Goal: Task Accomplishment & Management: Use online tool/utility

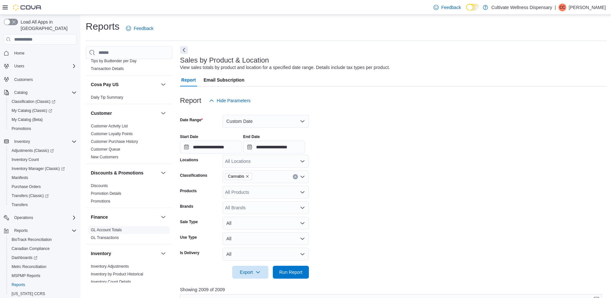
scroll to position [64, 0]
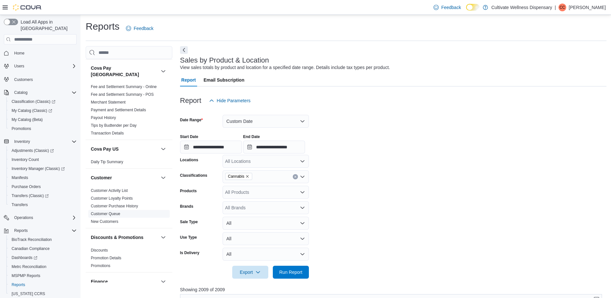
click at [113, 211] on link "Customer Queue" at bounding box center [105, 213] width 29 height 5
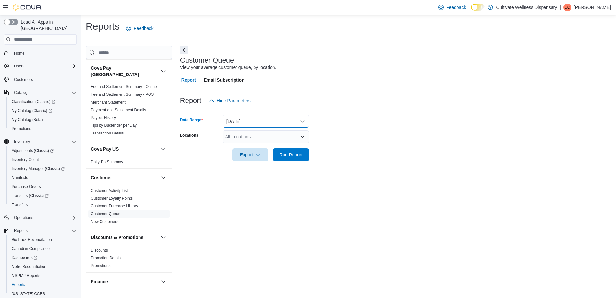
click at [289, 115] on button "[DATE]" at bounding box center [266, 121] width 86 height 13
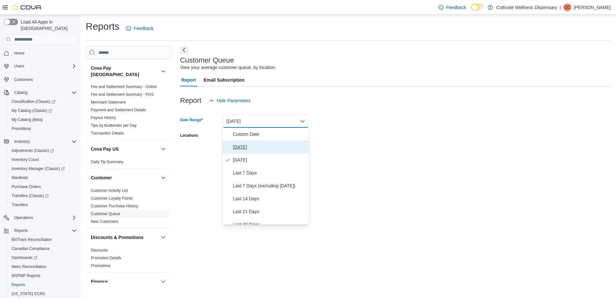
click at [245, 147] on span "[DATE]" at bounding box center [269, 147] width 73 height 8
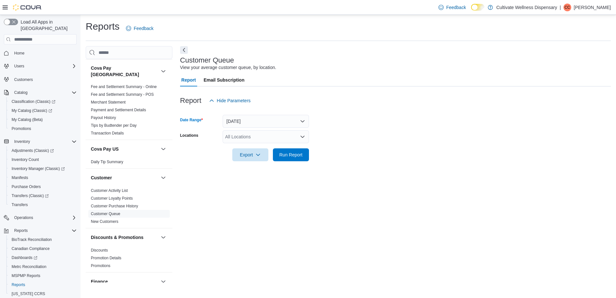
click at [283, 137] on div "All Locations" at bounding box center [266, 136] width 86 height 13
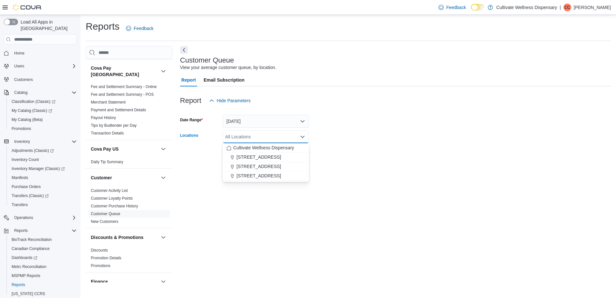
drag, startPoint x: 281, startPoint y: 157, endPoint x: 332, endPoint y: 152, distance: 51.8
click at [281, 157] on span "[STREET_ADDRESS]" at bounding box center [258, 157] width 44 height 6
click at [350, 147] on div at bounding box center [395, 145] width 431 height 5
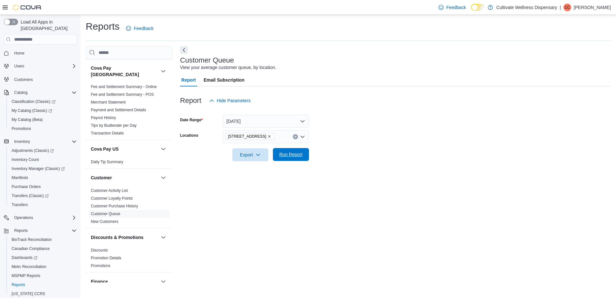
click at [292, 157] on span "Run Report" at bounding box center [290, 154] width 23 height 6
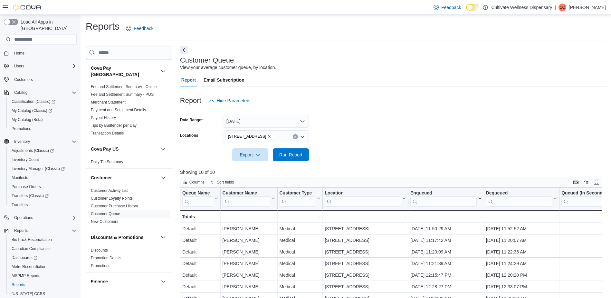
scroll to position [122, 0]
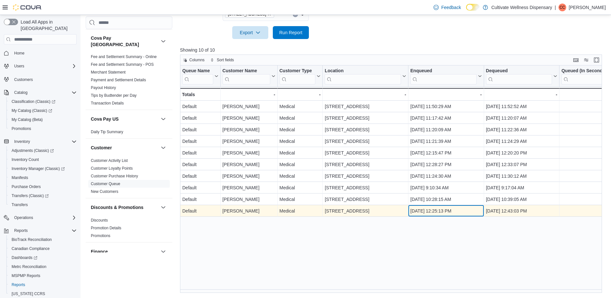
click at [423, 211] on div "[DATE] 12:25:13 PM" at bounding box center [446, 211] width 72 height 8
click at [232, 212] on div "[PERSON_NAME]" at bounding box center [248, 211] width 53 height 8
drag, startPoint x: 223, startPoint y: 211, endPoint x: 271, endPoint y: 213, distance: 48.0
click at [271, 213] on div "[PERSON_NAME]" at bounding box center [248, 211] width 53 height 8
drag, startPoint x: 271, startPoint y: 213, endPoint x: 243, endPoint y: 212, distance: 28.4
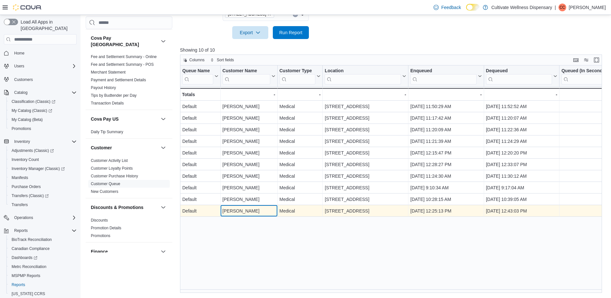
copy div "[PERSON_NAME]"
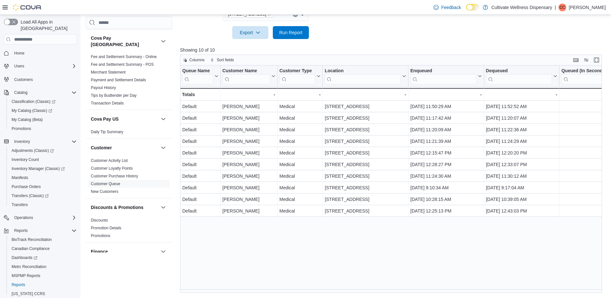
click at [365, 228] on div "Queue Name Click to view column header actions Customer Name Click to view colu…" at bounding box center [393, 178] width 427 height 227
click at [435, 70] on div "Enqueued" at bounding box center [443, 71] width 66 height 6
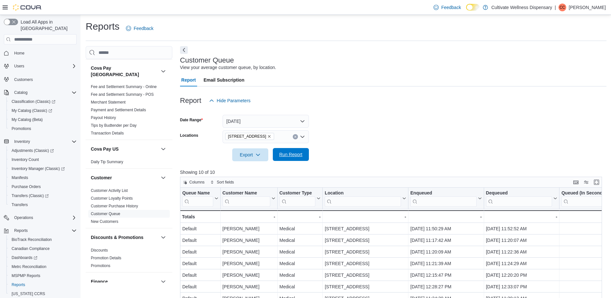
click at [287, 152] on span "Run Report" at bounding box center [290, 154] width 23 height 6
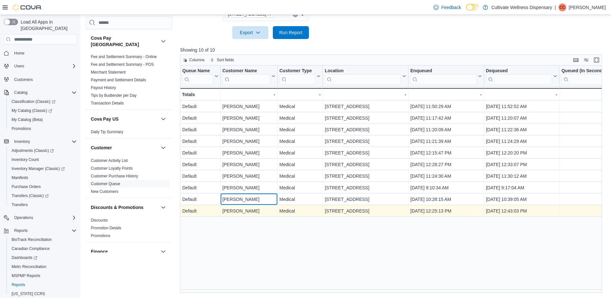
drag, startPoint x: 225, startPoint y: 198, endPoint x: 376, endPoint y: 207, distance: 151.0
click at [376, 207] on div "Queue Name Click to view column header actions Customer Name Click to view colu…" at bounding box center [398, 140] width 437 height 151
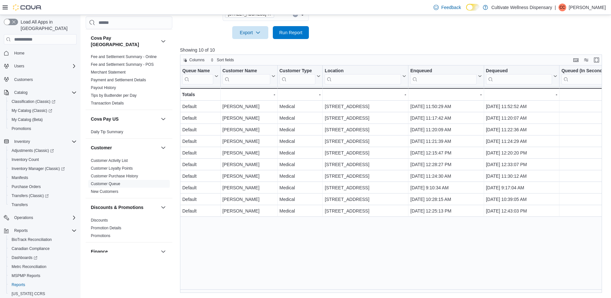
click at [305, 232] on div "Queue Name Click to view column header actions Customer Name Click to view colu…" at bounding box center [393, 178] width 427 height 227
click at [287, 32] on span "Run Report" at bounding box center [290, 32] width 23 height 6
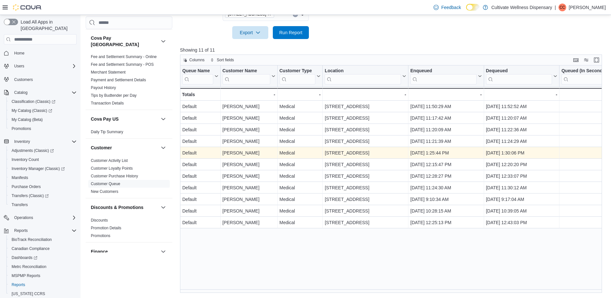
scroll to position [58, 0]
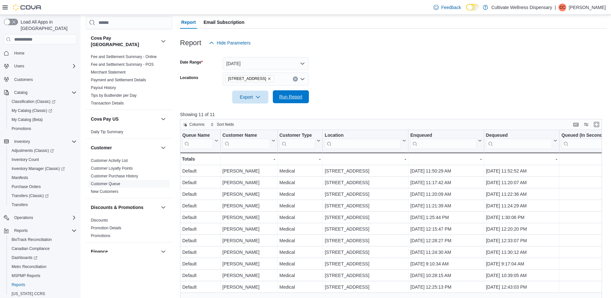
click at [289, 101] on span "Run Report" at bounding box center [291, 96] width 28 height 13
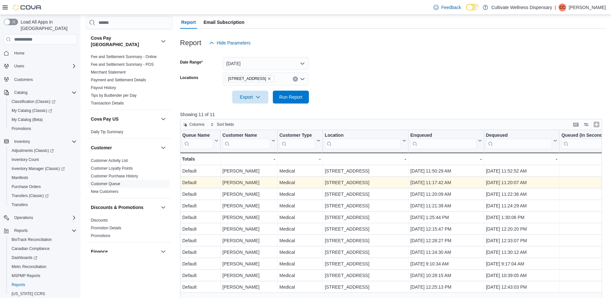
scroll to position [122, 0]
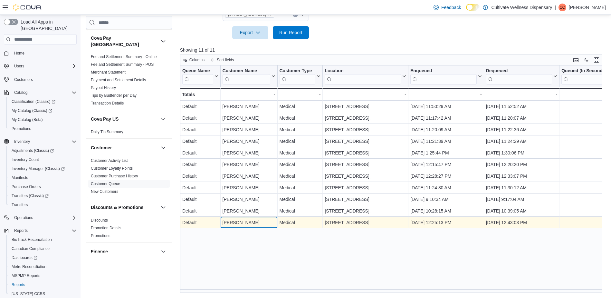
click at [247, 221] on div "[PERSON_NAME]" at bounding box center [248, 222] width 53 height 8
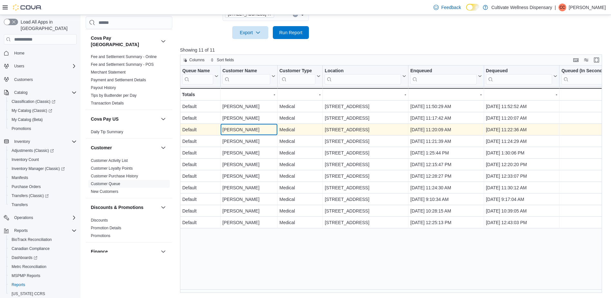
click at [241, 129] on div "[PERSON_NAME]" at bounding box center [248, 130] width 53 height 8
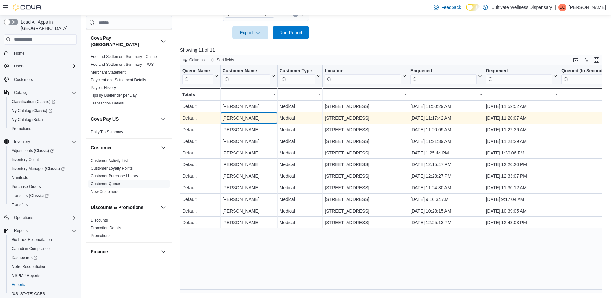
click at [245, 115] on div "[PERSON_NAME]" at bounding box center [248, 118] width 53 height 8
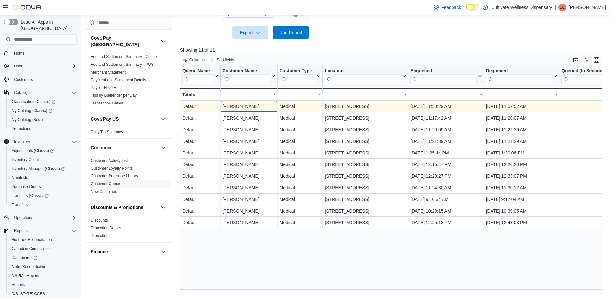
click at [250, 102] on div "[PERSON_NAME]" at bounding box center [248, 106] width 53 height 8
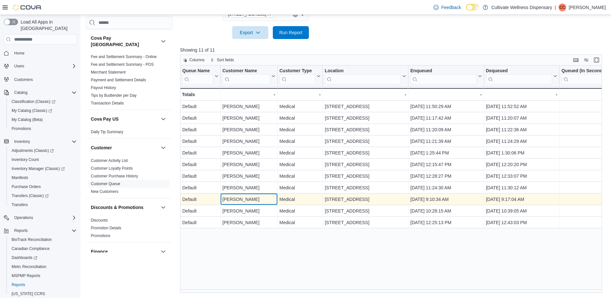
click at [244, 199] on div "[PERSON_NAME]" at bounding box center [248, 199] width 53 height 8
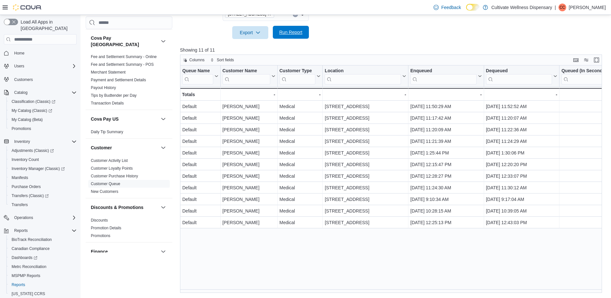
click at [287, 34] on span "Run Report" at bounding box center [290, 32] width 23 height 6
drag, startPoint x: 288, startPoint y: 293, endPoint x: 243, endPoint y: 288, distance: 45.3
click at [243, 288] on div "Queue Name Click to view column header actions Customer Name Click to view colu…" at bounding box center [393, 178] width 427 height 227
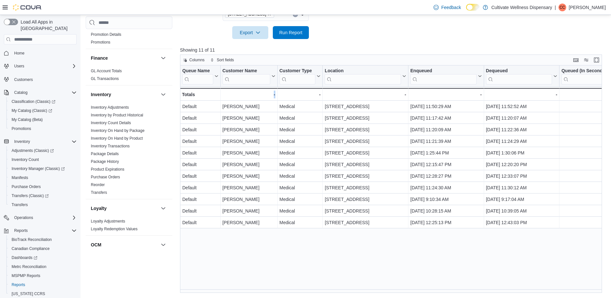
scroll to position [387, 0]
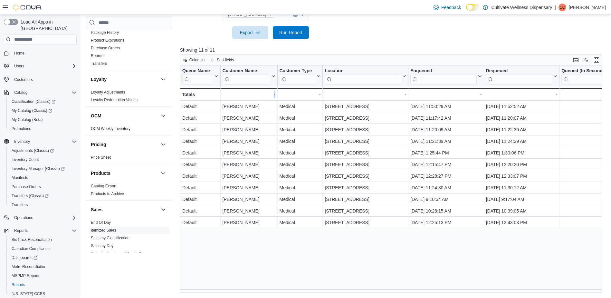
click at [112, 228] on link "Itemized Sales" at bounding box center [103, 230] width 25 height 5
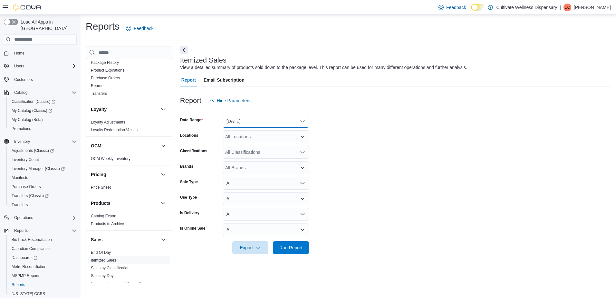
click at [293, 120] on button "[DATE]" at bounding box center [266, 121] width 86 height 13
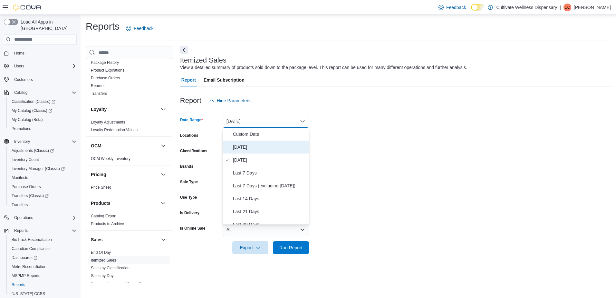
click at [248, 146] on span "[DATE]" at bounding box center [269, 147] width 73 height 8
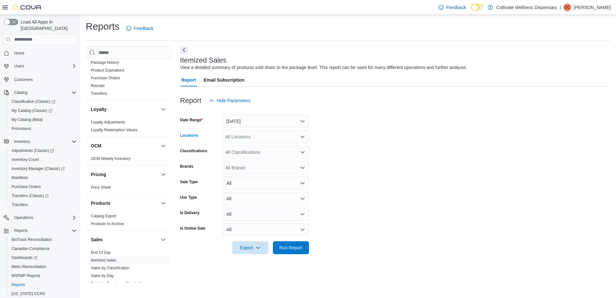
click at [272, 139] on div "All Locations" at bounding box center [266, 136] width 86 height 13
click at [274, 158] on span "[STREET_ADDRESS]" at bounding box center [258, 157] width 44 height 6
click at [392, 134] on form "Date Range [DATE] Locations [STREET_ADDRESS] Combo box. Selected. [STREET_ADDRE…" at bounding box center [395, 180] width 431 height 147
drag, startPoint x: 292, startPoint y: 246, endPoint x: 307, endPoint y: 231, distance: 20.7
click at [309, 228] on form "Date Range [DATE] Locations [STREET_ADDRESS] Classifications All Classification…" at bounding box center [395, 180] width 431 height 147
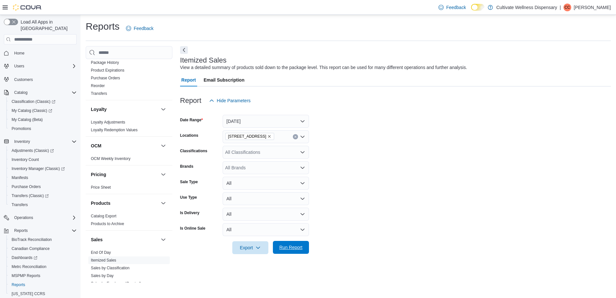
click at [290, 245] on span "Run Report" at bounding box center [290, 247] width 23 height 6
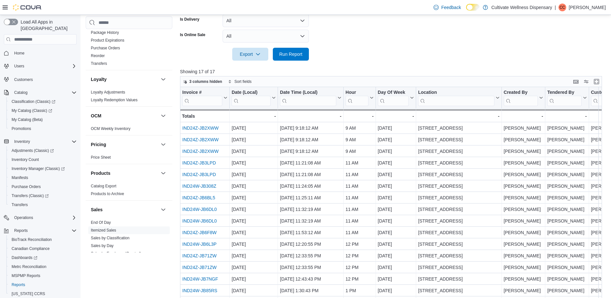
scroll to position [8, 0]
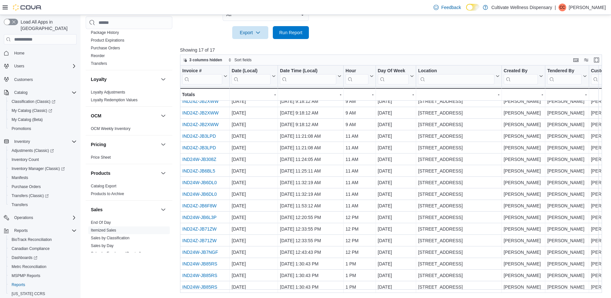
drag, startPoint x: 248, startPoint y: 294, endPoint x: 256, endPoint y: 295, distance: 8.1
click at [256, 295] on div "Reports Feedback Cash Management Cash Management Cash Out Details Compliance OC…" at bounding box center [346, 49] width 531 height 498
drag, startPoint x: 251, startPoint y: 293, endPoint x: 292, endPoint y: 296, distance: 41.0
click at [292, 296] on div "Reports Feedback Cash Management Cash Management Cash Out Details Compliance OC…" at bounding box center [346, 49] width 531 height 498
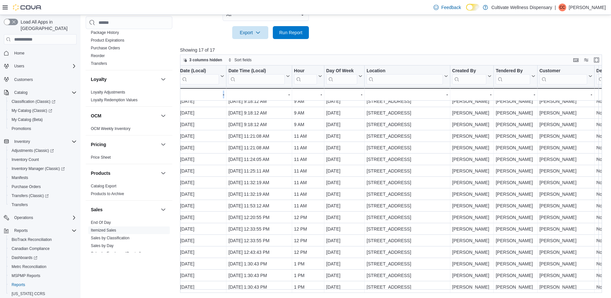
scroll to position [8, 64]
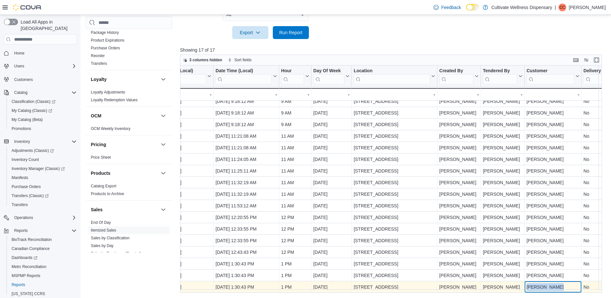
drag, startPoint x: 552, startPoint y: 283, endPoint x: 526, endPoint y: 282, distance: 25.8
click at [526, 282] on div "[PERSON_NAME] - Customer, column 9, row 17" at bounding box center [552, 287] width 57 height 12
drag, startPoint x: 526, startPoint y: 282, endPoint x: 531, endPoint y: 283, distance: 5.2
copy div "[PERSON_NAME]"
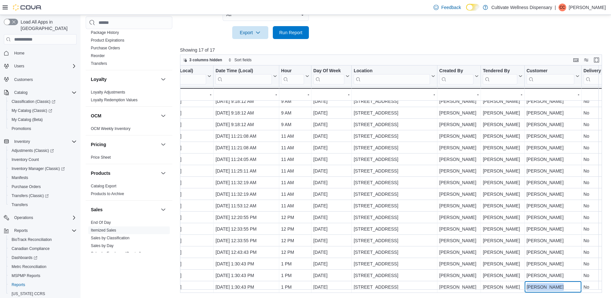
scroll to position [0, 64]
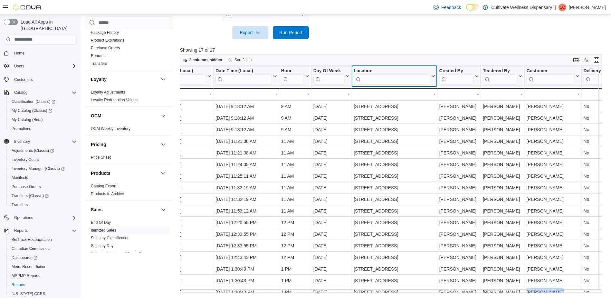
click at [385, 78] on input "search" at bounding box center [392, 79] width 76 height 10
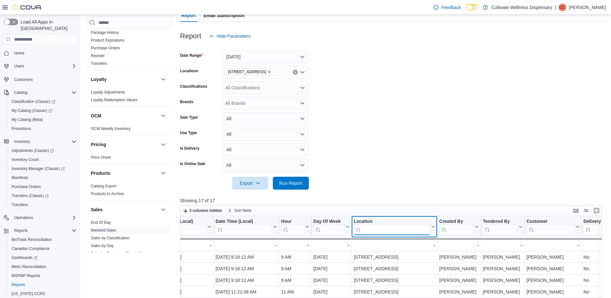
scroll to position [0, 0]
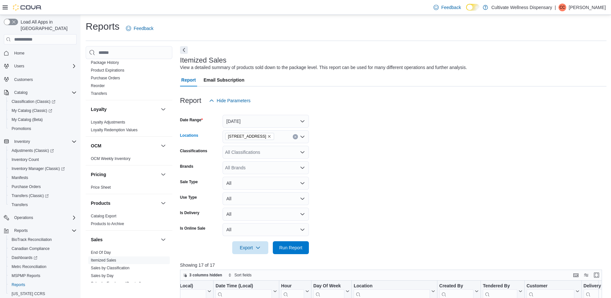
click at [296, 138] on button "Clear input" at bounding box center [295, 136] width 5 height 5
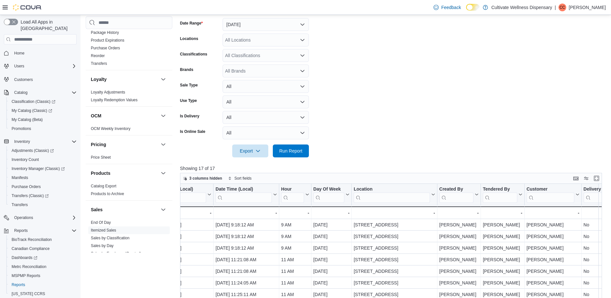
drag, startPoint x: 425, startPoint y: 89, endPoint x: 554, endPoint y: 27, distance: 143.1
click at [426, 88] on form "Date Range [DATE] Locations All Locations Classifications All Classifications B…" at bounding box center [393, 83] width 427 height 147
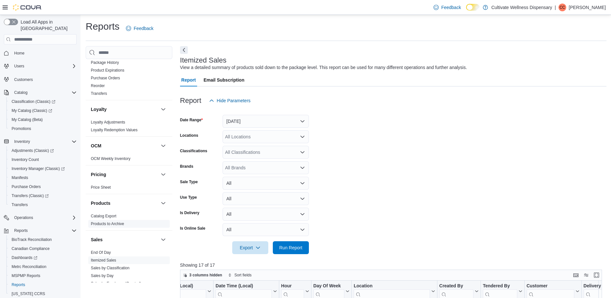
scroll to position [483, 0]
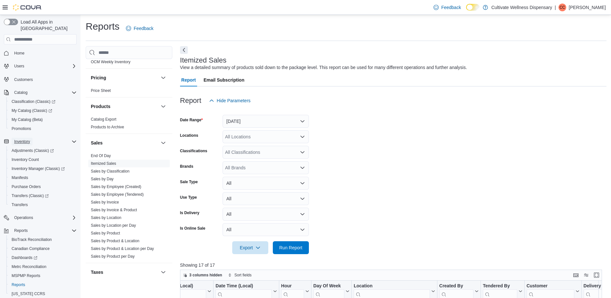
click at [26, 139] on span "Inventory" at bounding box center [22, 141] width 16 height 5
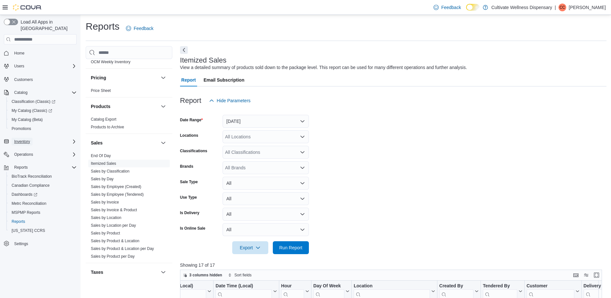
click at [28, 139] on span "Inventory" at bounding box center [22, 141] width 16 height 5
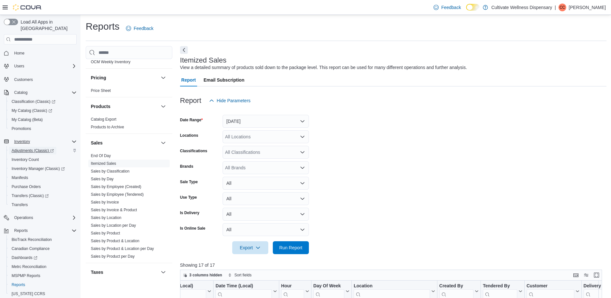
click at [29, 148] on span "Adjustments (Classic)" at bounding box center [33, 150] width 42 height 5
